Goal: Register for event/course

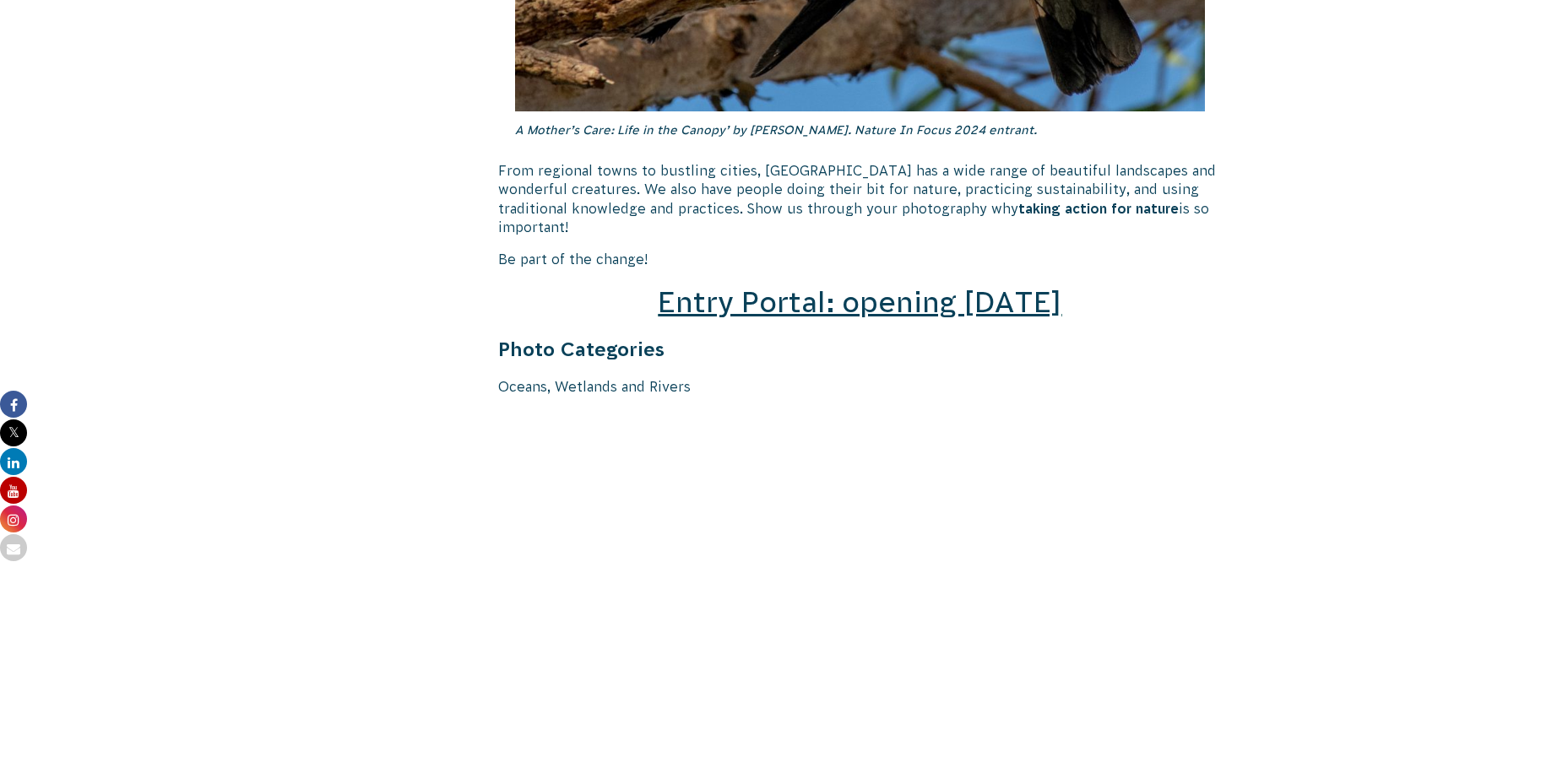
scroll to position [2111, 0]
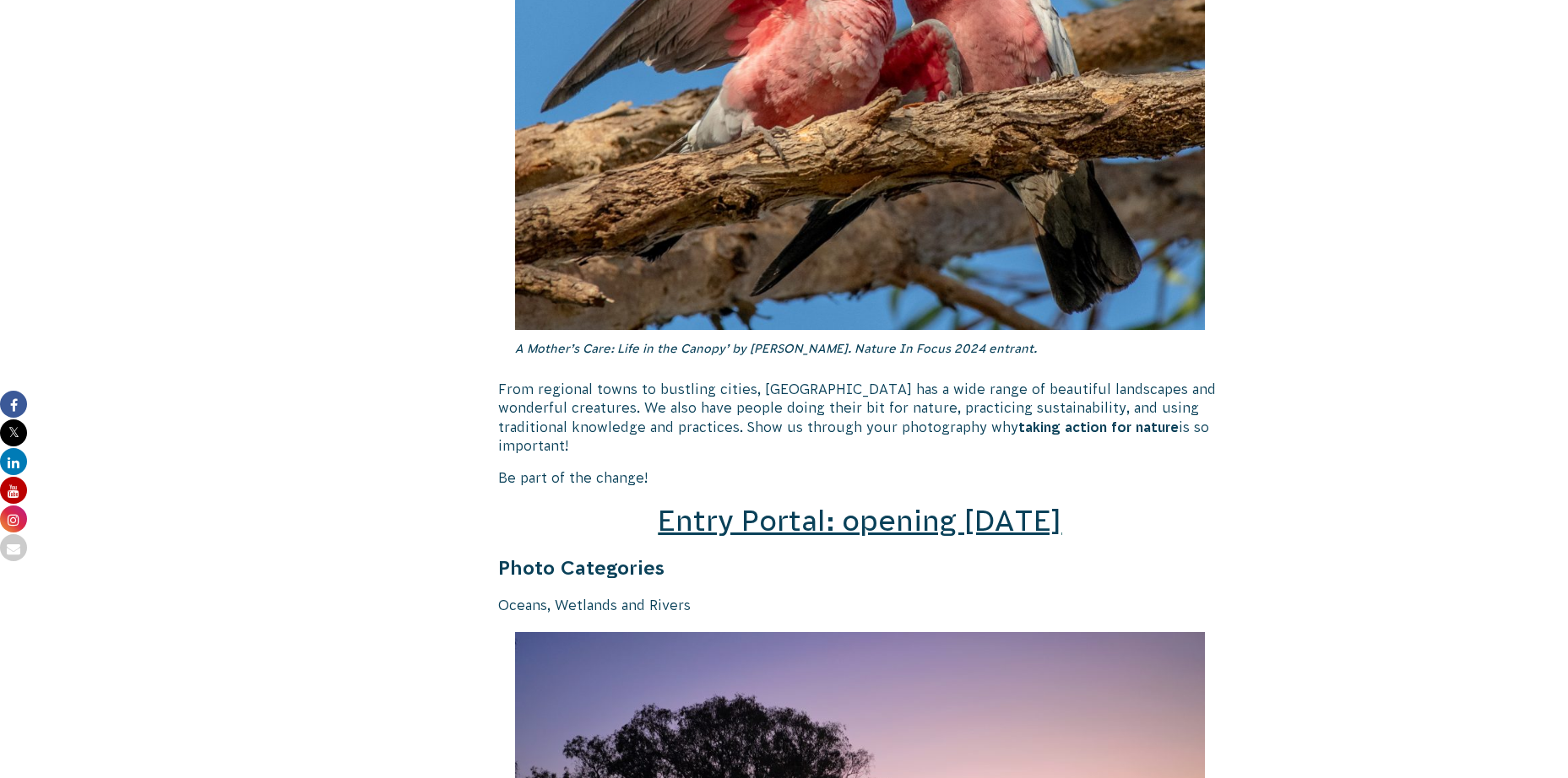
click at [800, 520] on h2 "Entry Portal: opening [DATE]" at bounding box center [860, 521] width 725 height 40
click at [813, 506] on span "Entry Portal: opening [DATE]" at bounding box center [859, 521] width 404 height 32
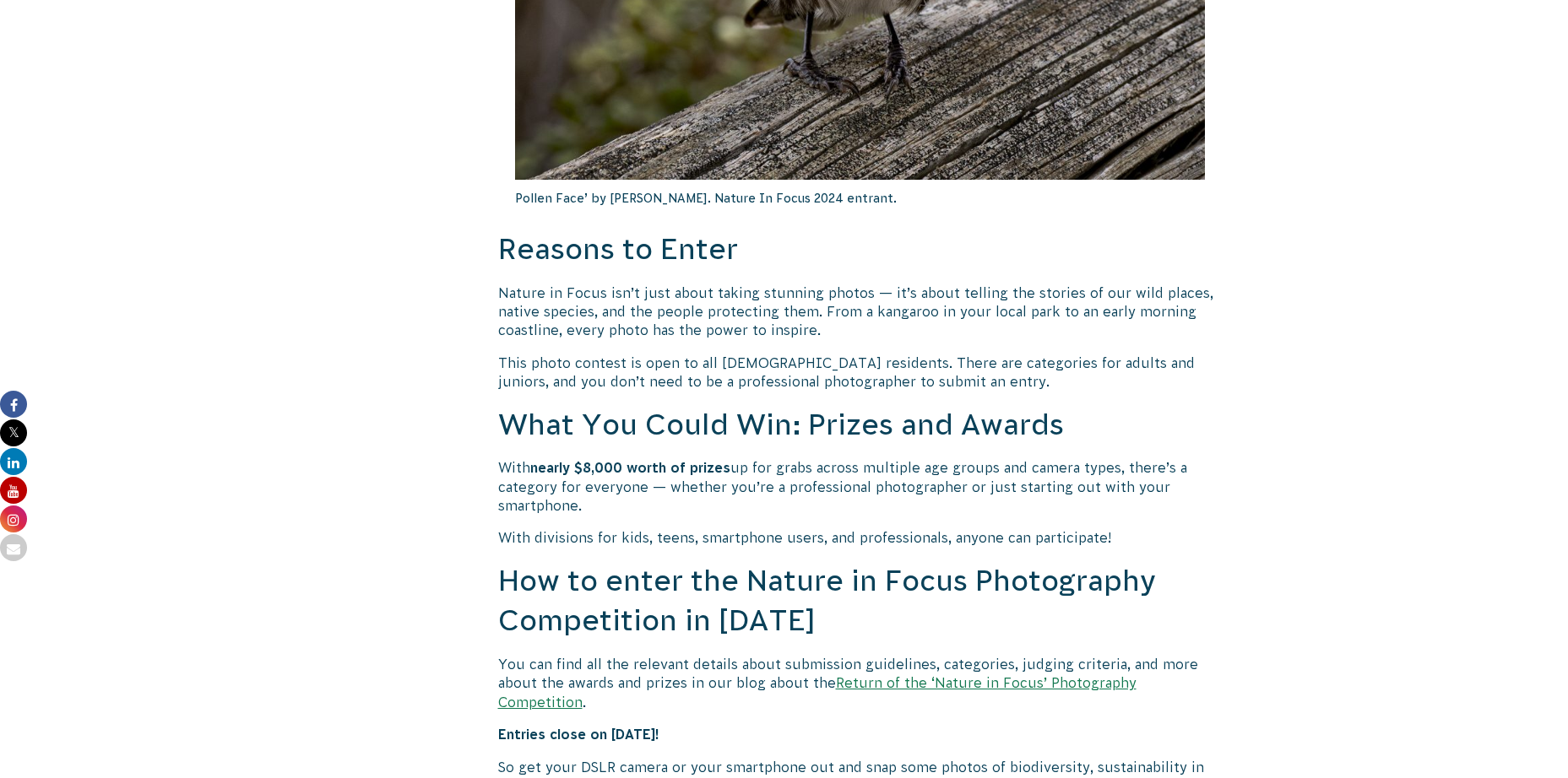
scroll to position [1182, 0]
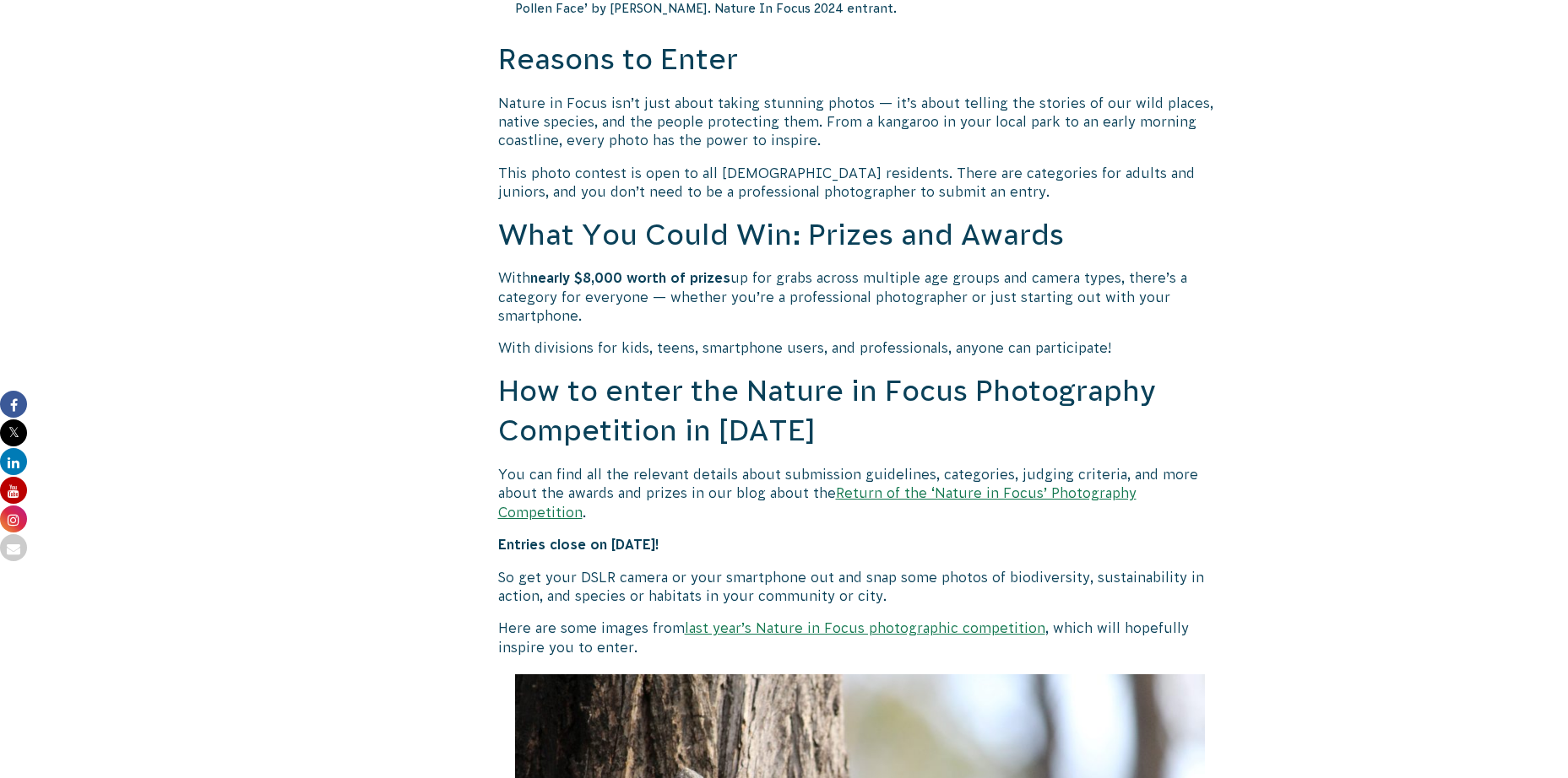
click at [929, 490] on link "Return of the ‘Nature in Focus’ Photography Competition" at bounding box center [817, 501] width 639 height 33
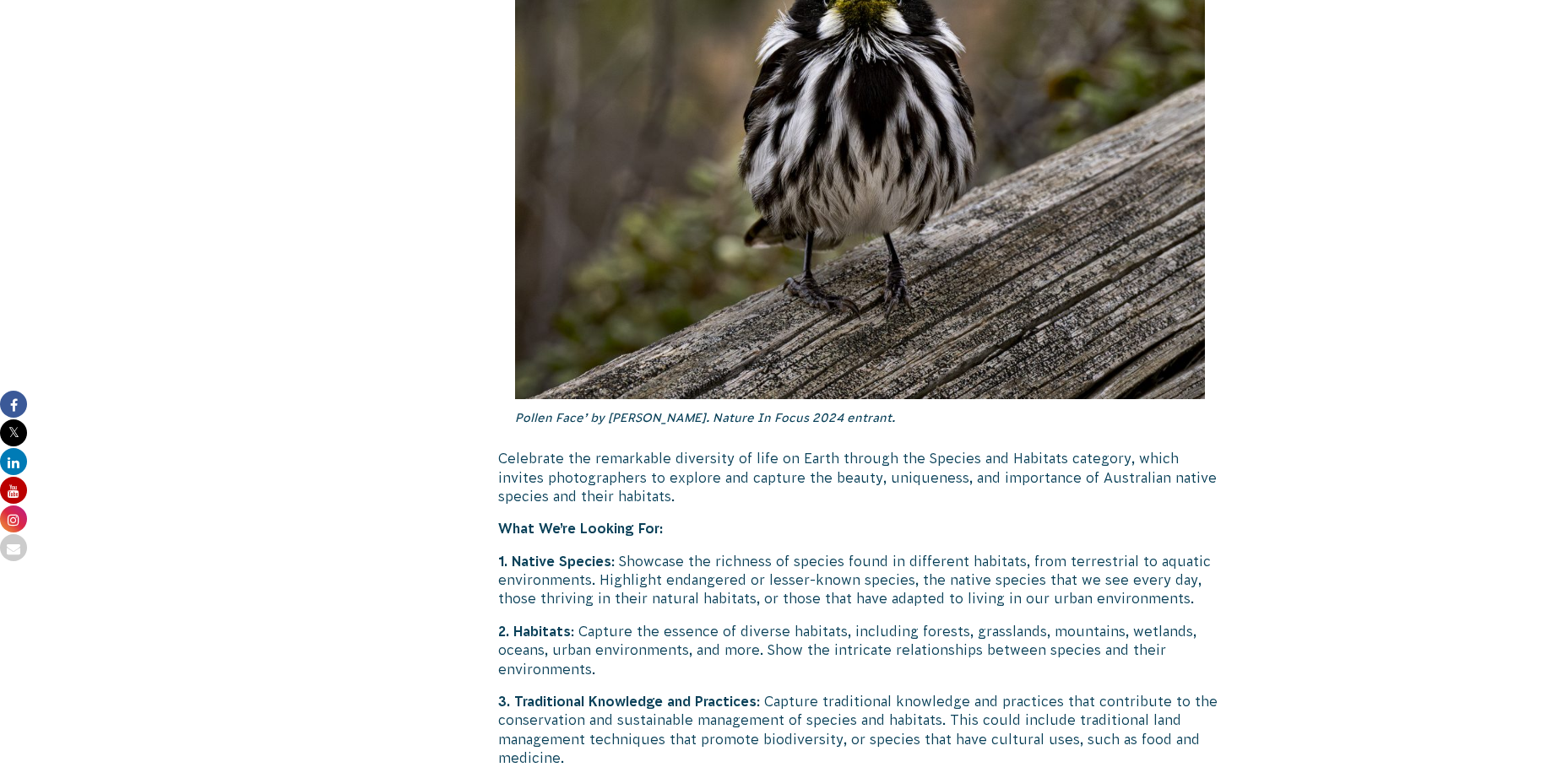
scroll to position [5403, 0]
